Goal: Use online tool/utility

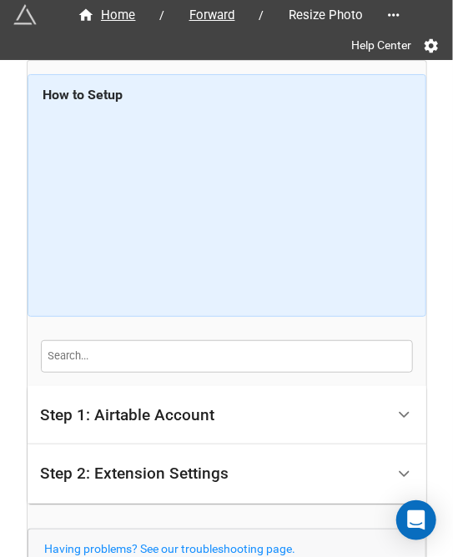
scroll to position [80, 0]
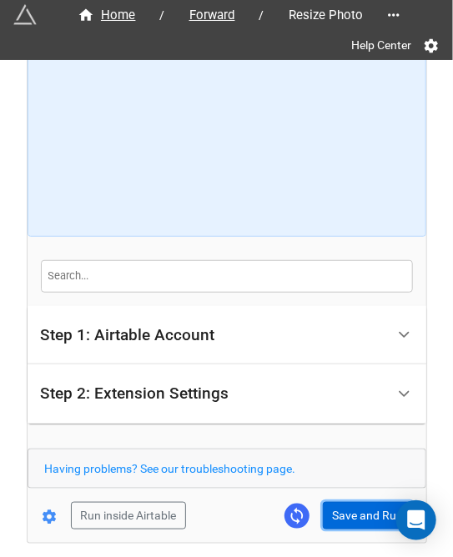
click at [343, 508] on button "Save and Run" at bounding box center [368, 516] width 90 height 28
click at [347, 514] on button "Save and Run" at bounding box center [368, 516] width 90 height 28
click at [365, 505] on button "Save and Run" at bounding box center [368, 516] width 90 height 28
drag, startPoint x: 364, startPoint y: 517, endPoint x: 435, endPoint y: 505, distance: 71.8
click at [364, 517] on button "Save and Run" at bounding box center [368, 516] width 90 height 28
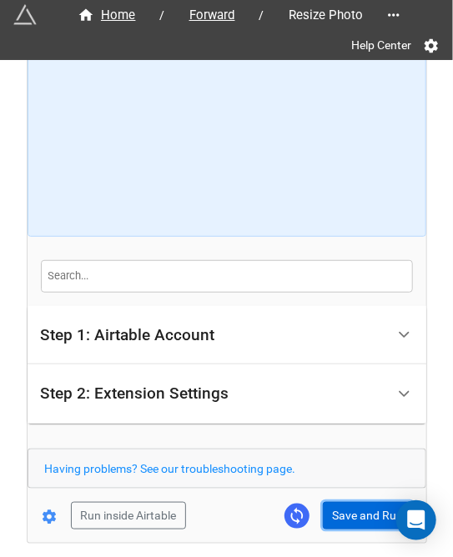
drag, startPoint x: 342, startPoint y: 503, endPoint x: 428, endPoint y: 498, distance: 86.0
click at [342, 503] on button "Save and Run" at bounding box center [368, 516] width 90 height 28
click at [354, 512] on button "Save and Run" at bounding box center [368, 516] width 90 height 28
drag, startPoint x: 348, startPoint y: 508, endPoint x: 374, endPoint y: 508, distance: 25.8
click at [348, 508] on button "Save and Run" at bounding box center [368, 516] width 90 height 28
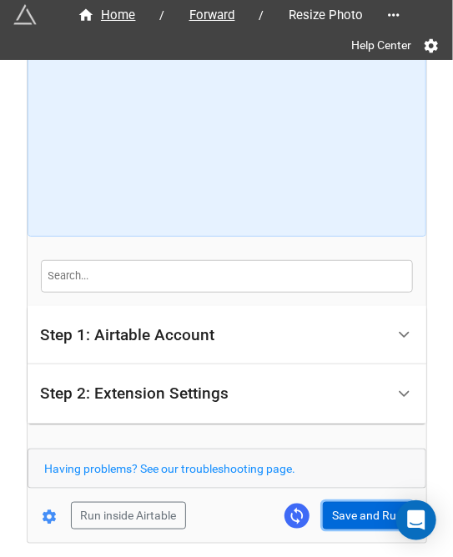
drag, startPoint x: 343, startPoint y: 522, endPoint x: 368, endPoint y: 519, distance: 24.3
click at [343, 522] on button "Save and Run" at bounding box center [368, 516] width 90 height 28
click at [328, 524] on button "Save and Run" at bounding box center [368, 516] width 90 height 28
drag, startPoint x: 348, startPoint y: 511, endPoint x: 370, endPoint y: 504, distance: 22.7
click at [348, 511] on button "Save and Run" at bounding box center [368, 516] width 90 height 28
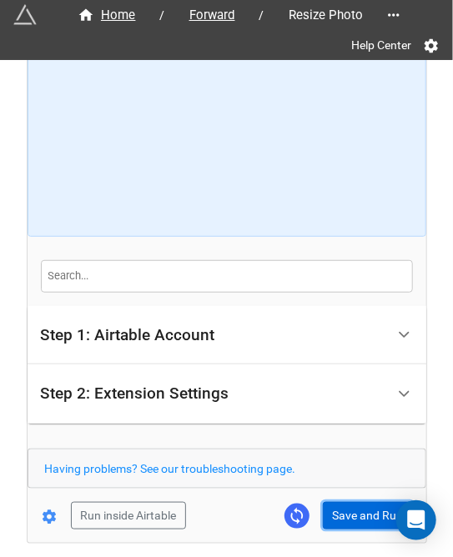
drag, startPoint x: 353, startPoint y: 504, endPoint x: 374, endPoint y: 489, distance: 25.5
click at [353, 504] on button "Save and Run" at bounding box center [368, 516] width 90 height 28
click at [355, 508] on button "Save and Run" at bounding box center [368, 516] width 90 height 28
click at [363, 506] on button "Save and Run" at bounding box center [368, 516] width 90 height 28
click at [335, 513] on button "Save and Run" at bounding box center [368, 516] width 90 height 28
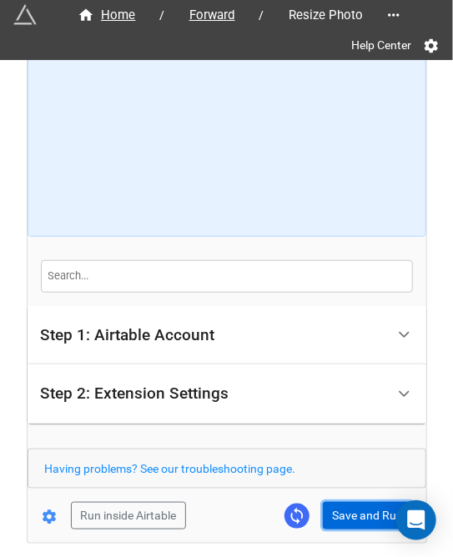
drag, startPoint x: 343, startPoint y: 514, endPoint x: 348, endPoint y: 554, distance: 39.5
click at [343, 514] on button "Save and Run" at bounding box center [368, 516] width 90 height 28
click at [343, 520] on button "Save and Run" at bounding box center [368, 516] width 90 height 28
click at [361, 504] on button "Save and Run" at bounding box center [368, 516] width 90 height 28
